Goal: Information Seeking & Learning: Find specific fact

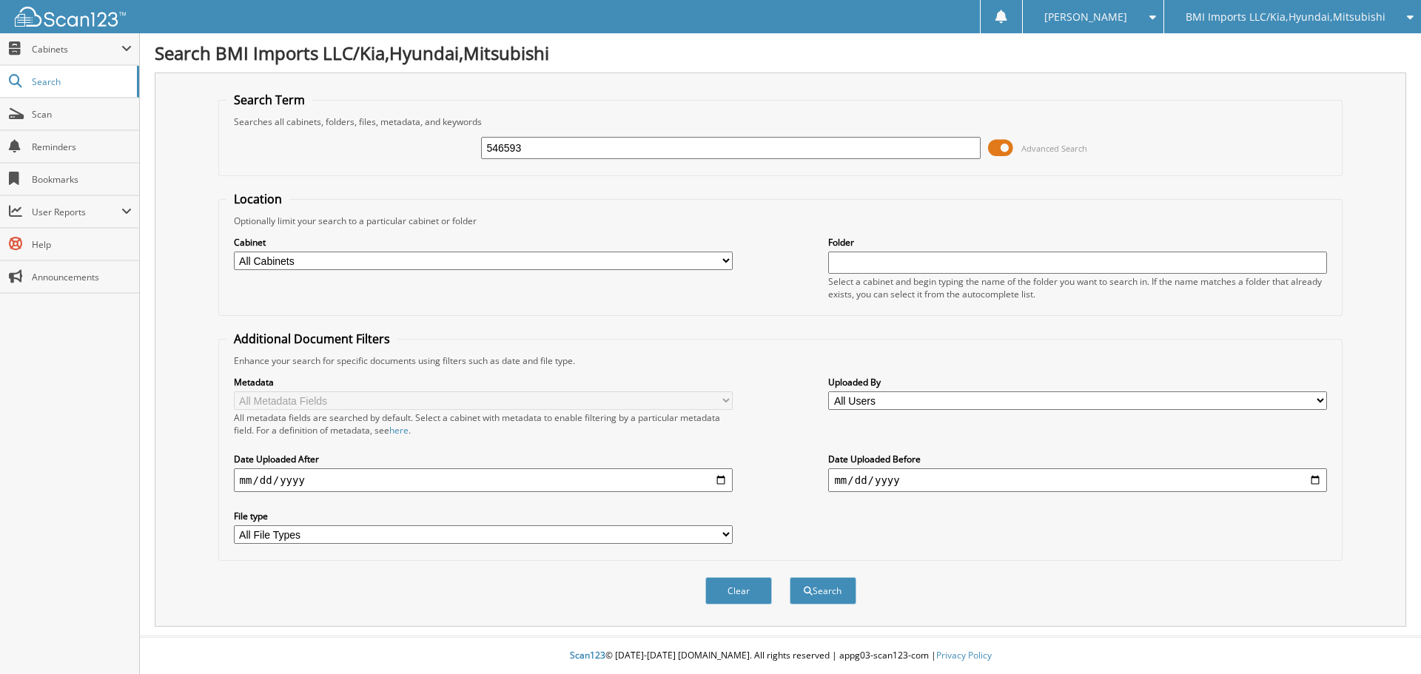
type input "546593"
click at [790, 577] on button "Search" at bounding box center [823, 590] width 67 height 27
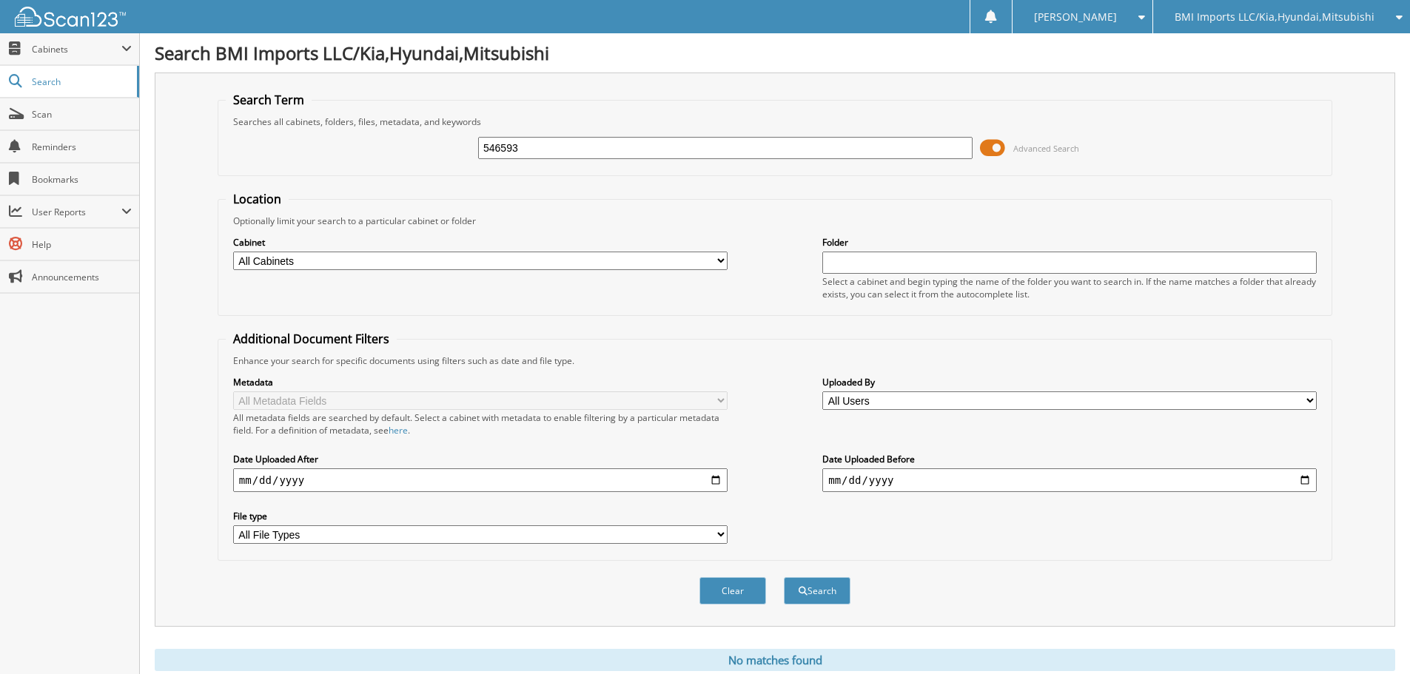
drag, startPoint x: 592, startPoint y: 152, endPoint x: 167, endPoint y: 148, distance: 424.2
click at [207, 159] on div "Search Term Searches all cabinets, folders, files, metadata, and keywords 54659…" at bounding box center [775, 350] width 1241 height 554
click at [78, 77] on span "Search" at bounding box center [81, 82] width 98 height 13
